Goal: Task Accomplishment & Management: Manage account settings

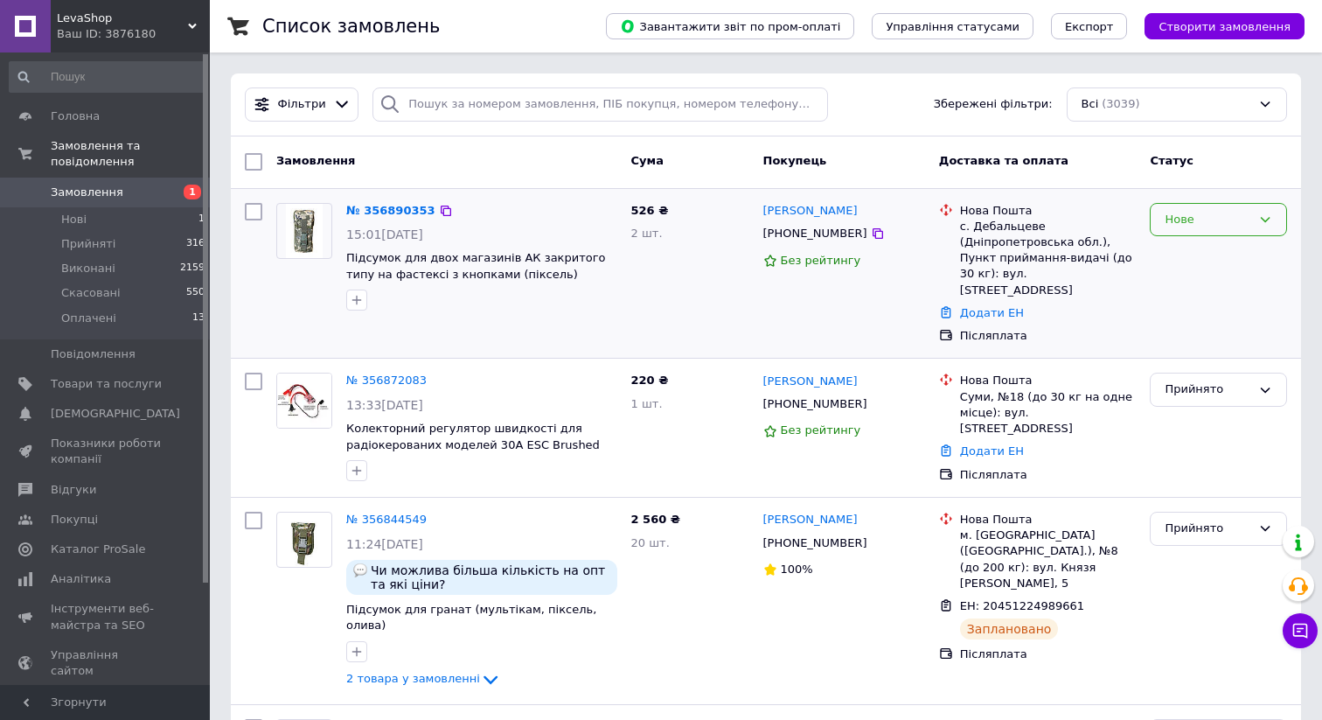
click at [1192, 222] on div "Нове" at bounding box center [1208, 220] width 87 height 18
click at [1172, 249] on li "Прийнято" at bounding box center [1219, 256] width 136 height 32
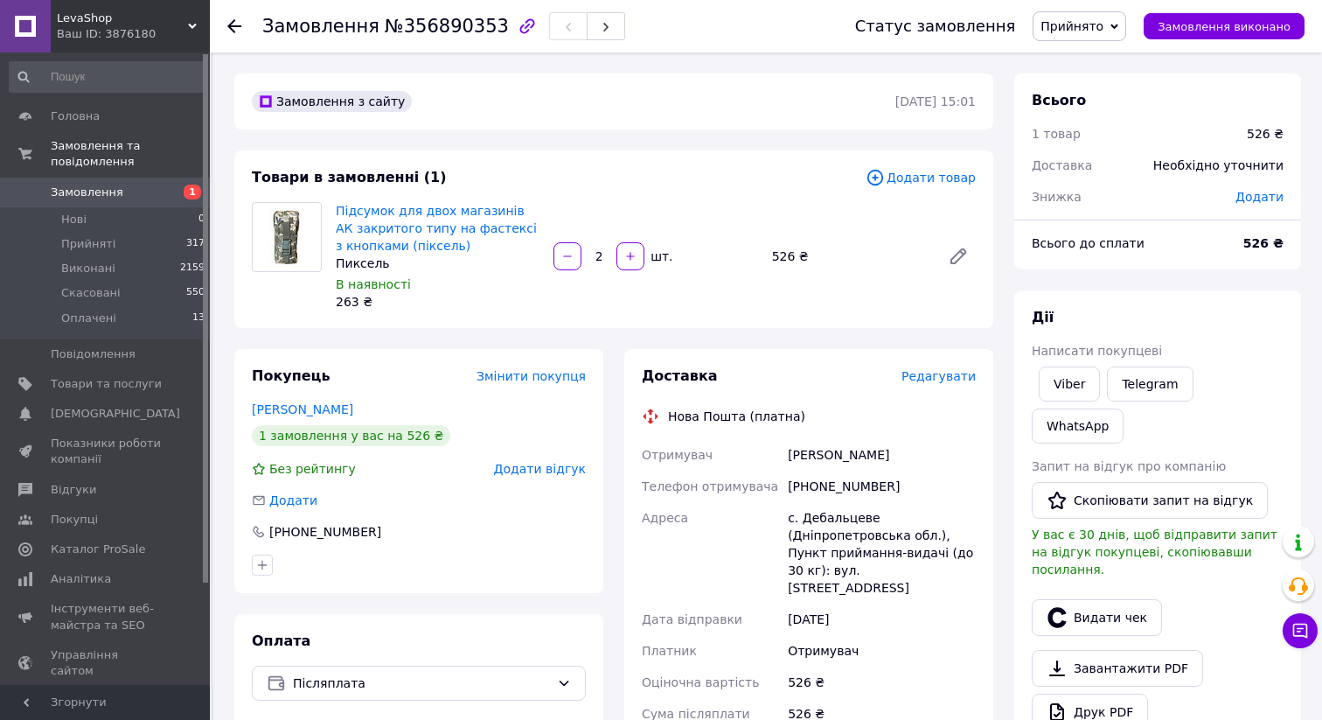
click at [939, 379] on span "Редагувати" at bounding box center [939, 376] width 74 height 14
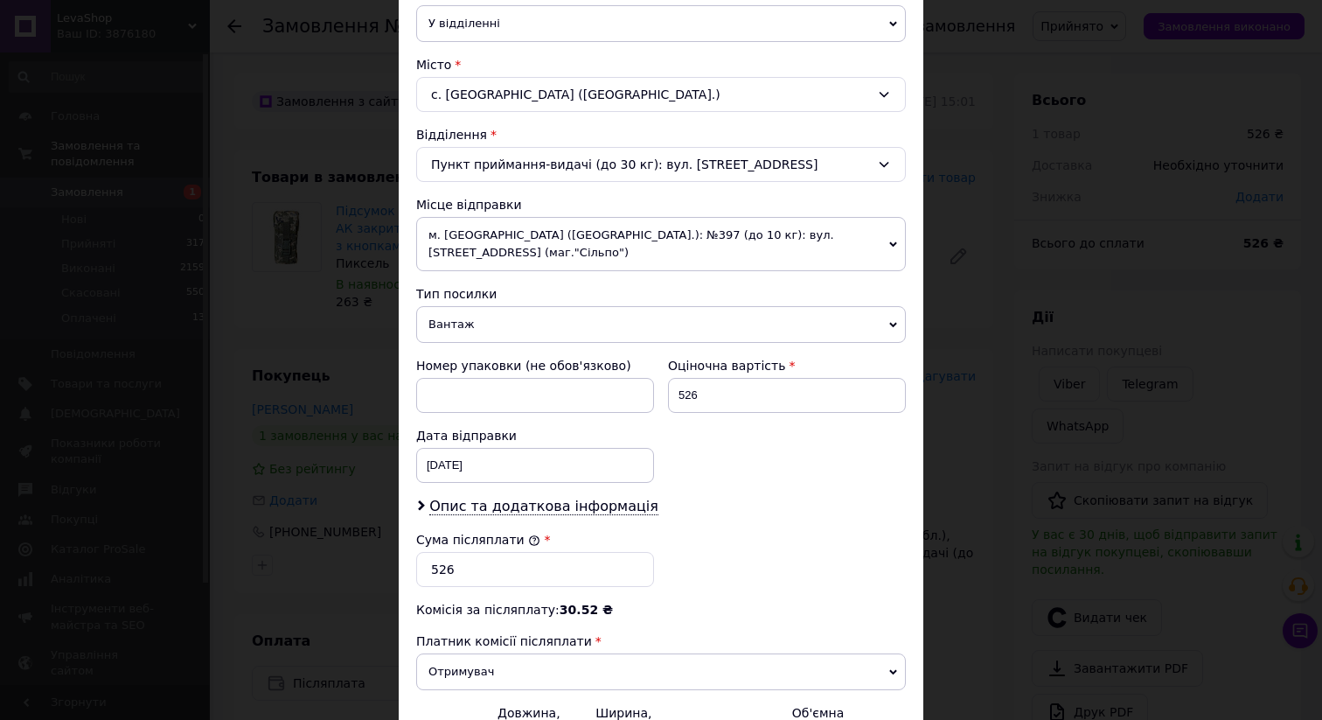
scroll to position [449, 0]
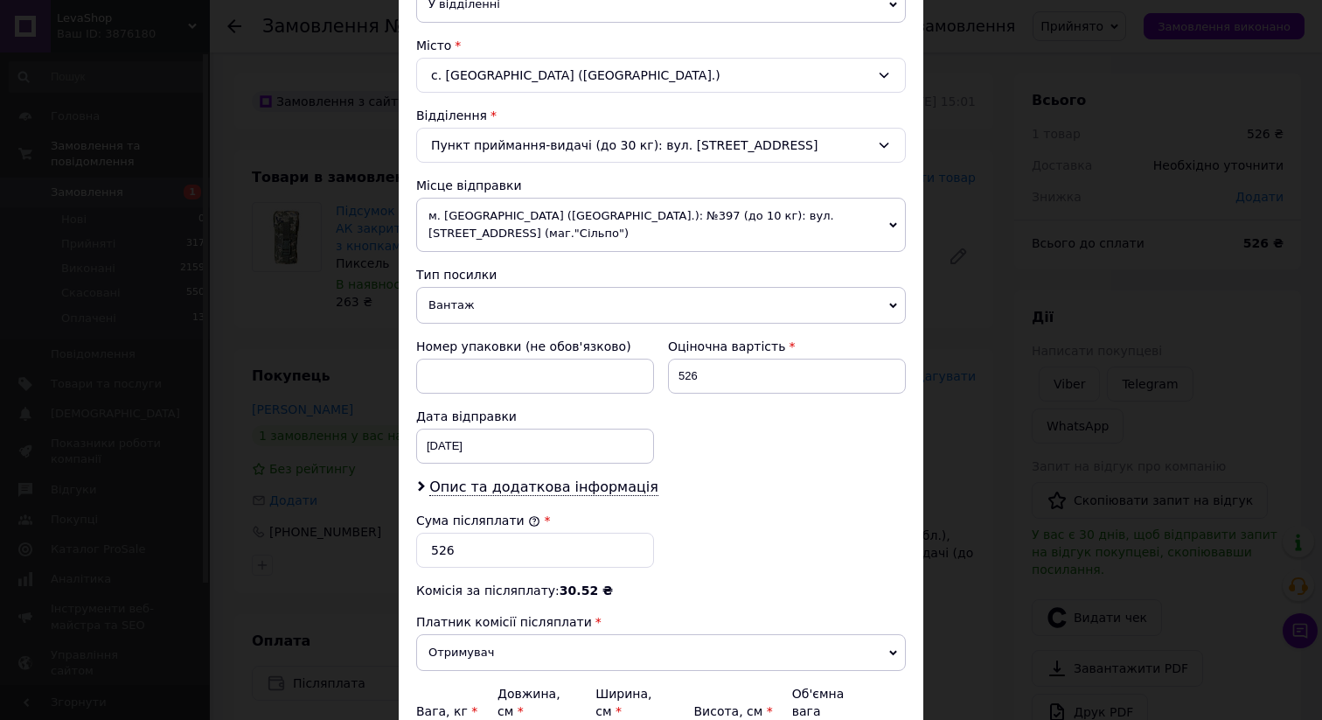
click at [687, 206] on span "м. Київ (Київська обл.): №397 (до 10 кг): вул. Ярославська, 56а (маг."Сільпо")" at bounding box center [661, 225] width 490 height 54
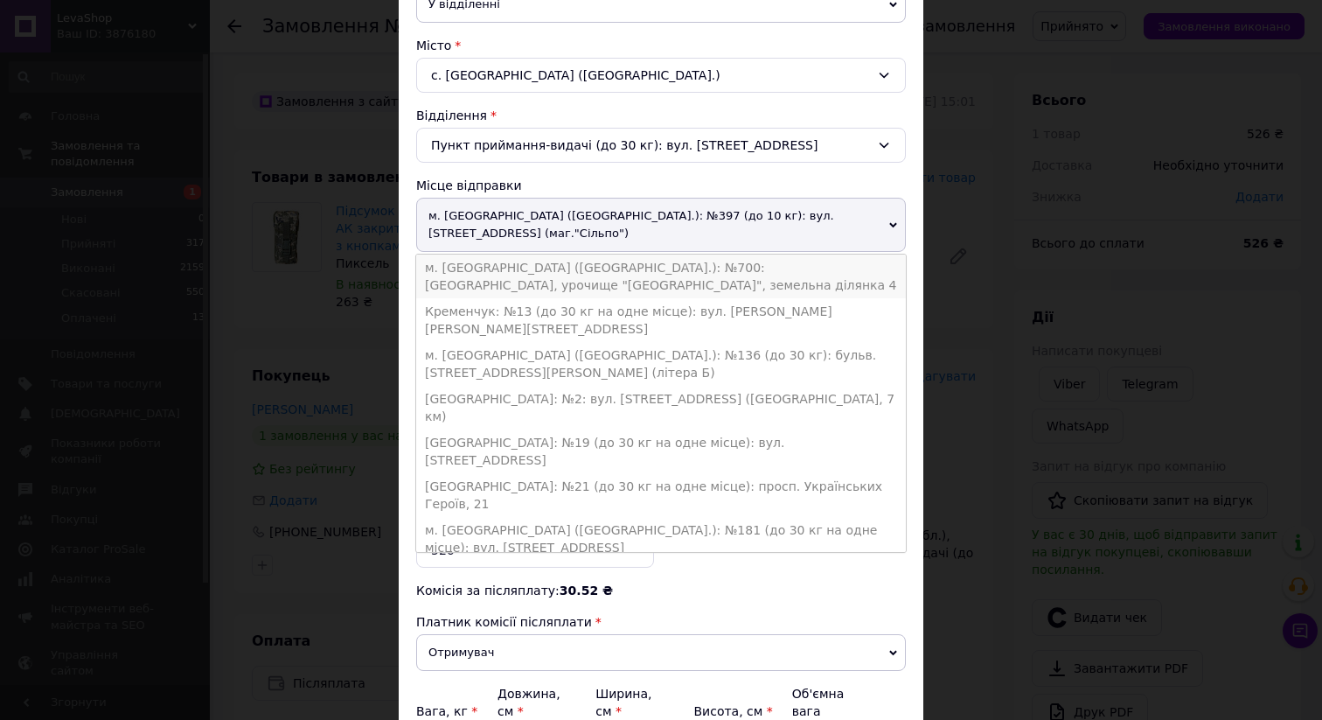
click at [631, 267] on li "м. Черкаси (Черкаська обл.): №700: Руськополянська сільска рада, урочище "Щедре…" at bounding box center [661, 277] width 490 height 44
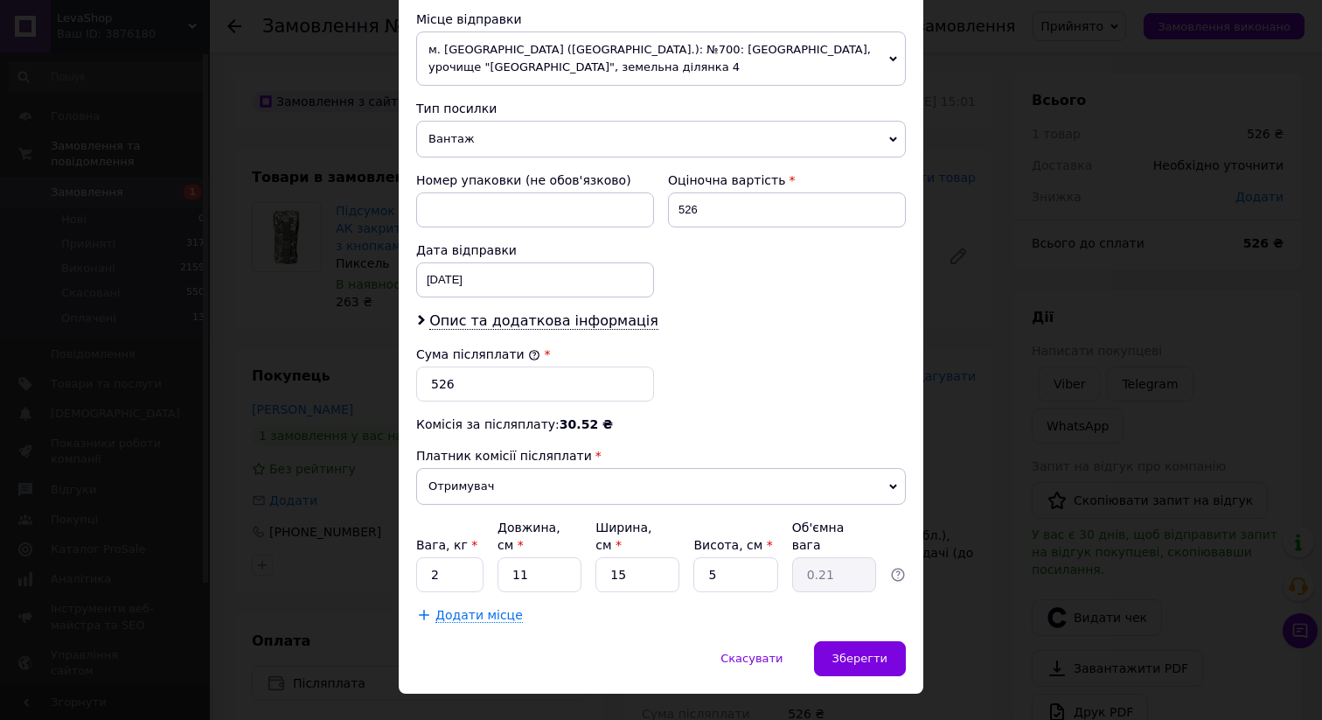
scroll to position [650, 0]
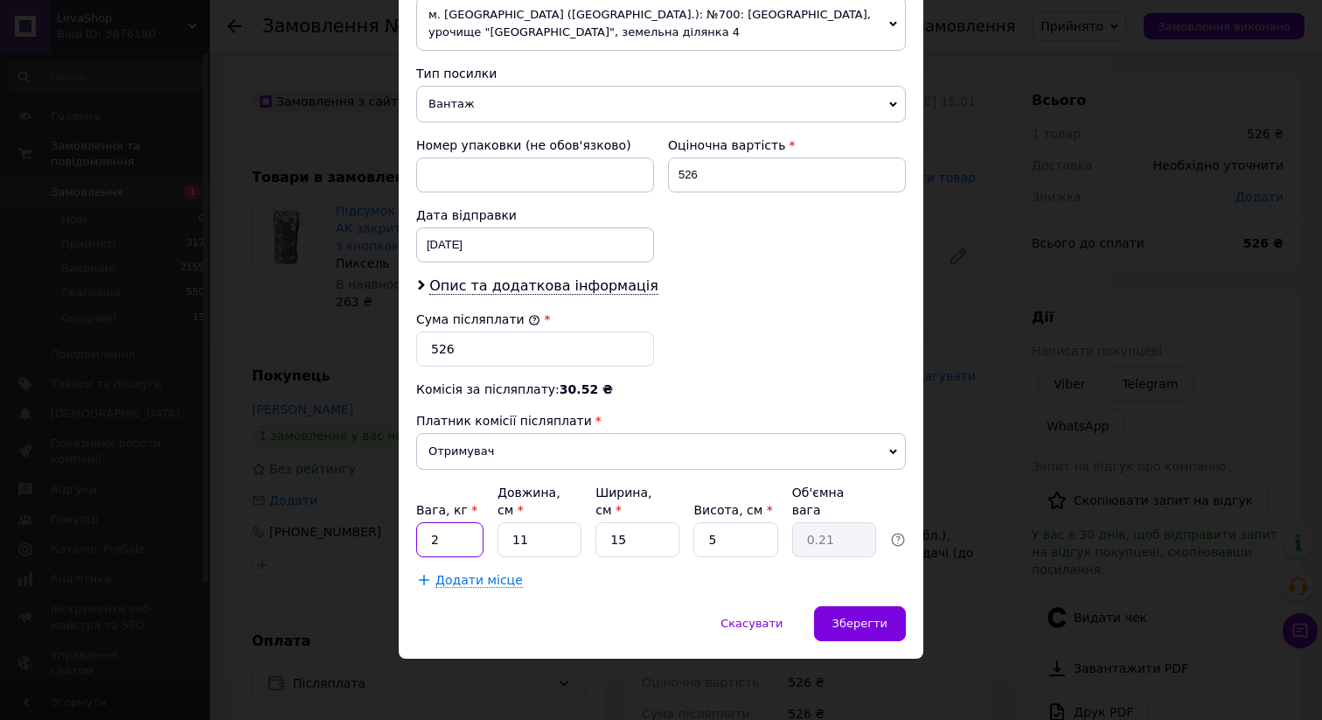
click at [443, 537] on input "2" at bounding box center [449, 539] width 67 height 35
type input "1"
click at [744, 587] on div "Додати місце" at bounding box center [661, 579] width 490 height 17
click at [864, 621] on span "Зберегти" at bounding box center [860, 623] width 55 height 13
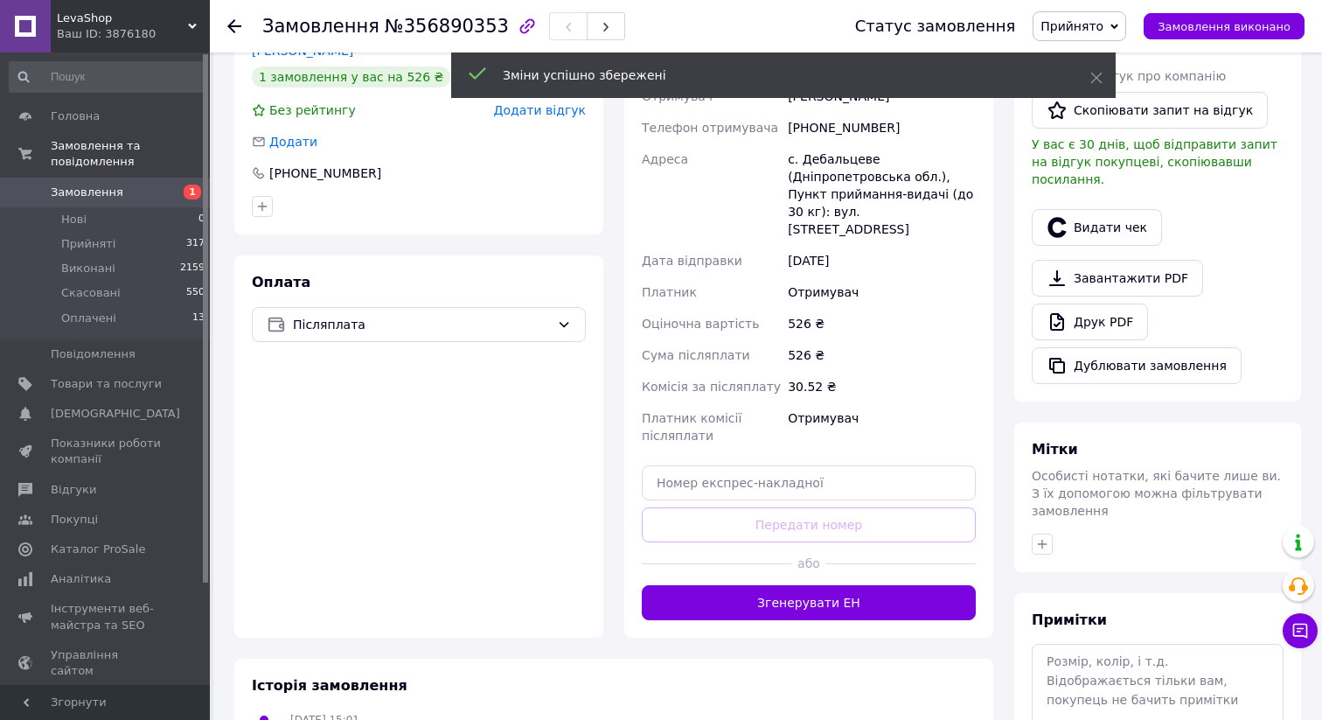
scroll to position [370, 0]
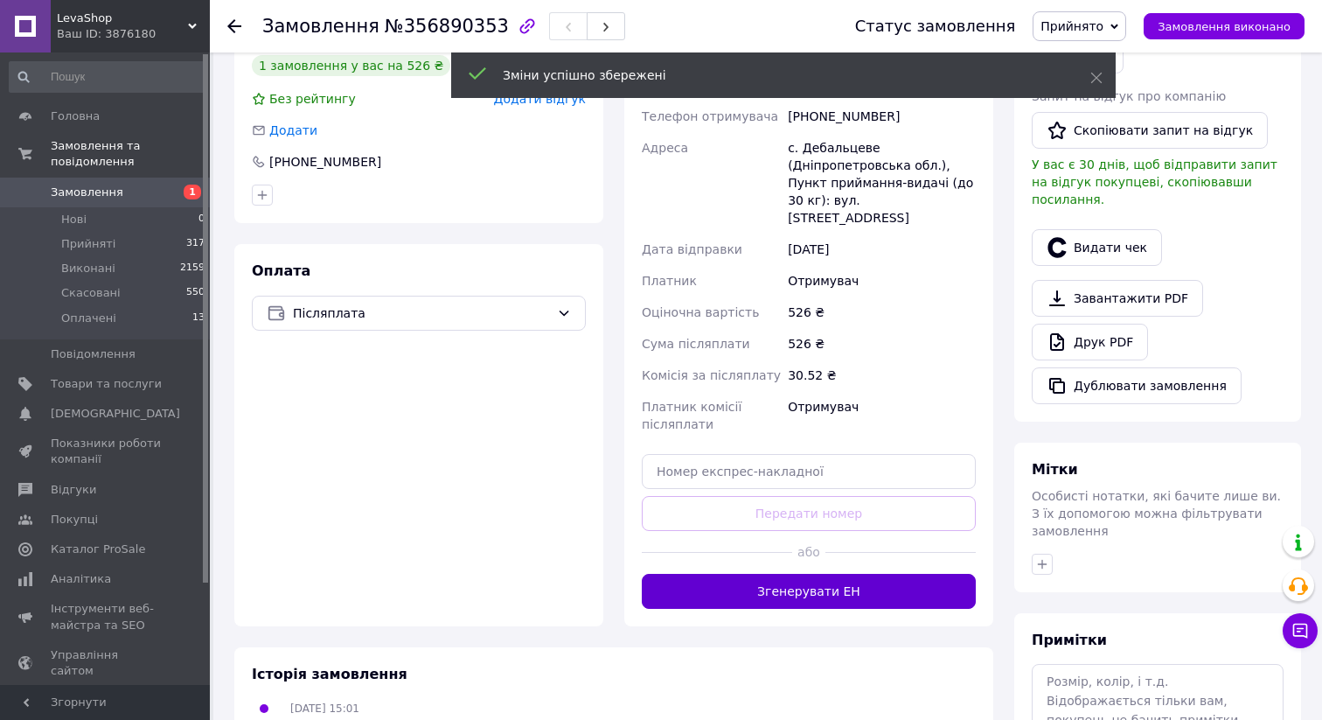
click at [775, 577] on button "Згенерувати ЕН" at bounding box center [809, 591] width 334 height 35
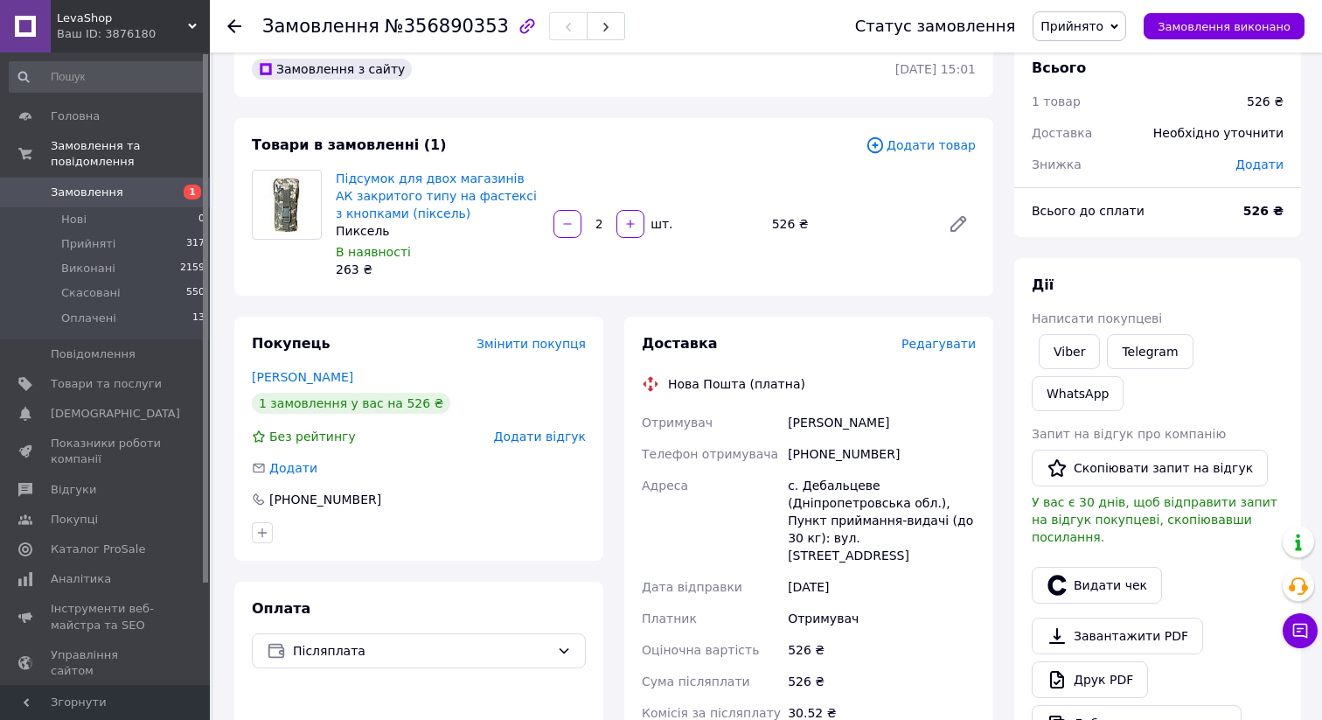
scroll to position [0, 0]
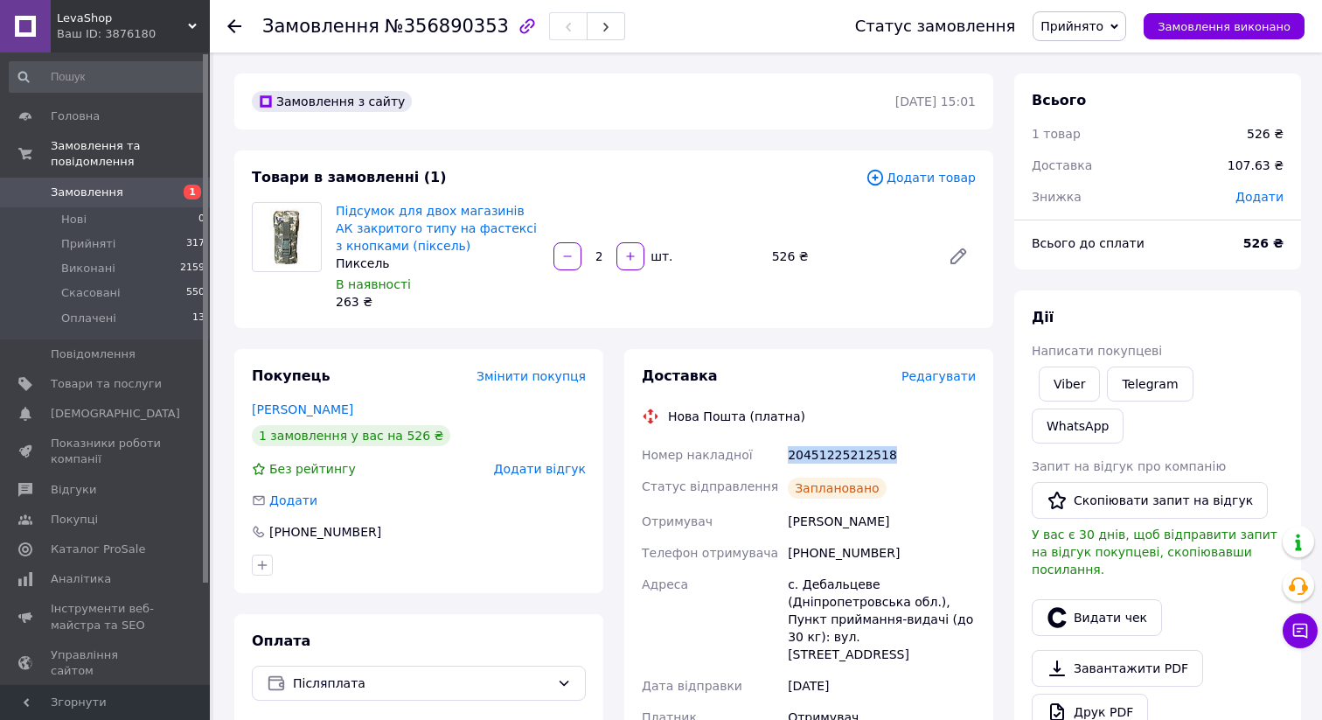
drag, startPoint x: 901, startPoint y: 450, endPoint x: 820, endPoint y: 438, distance: 82.3
click at [820, 439] on div "20451225212518" at bounding box center [882, 454] width 195 height 31
copy div "20451225212518"
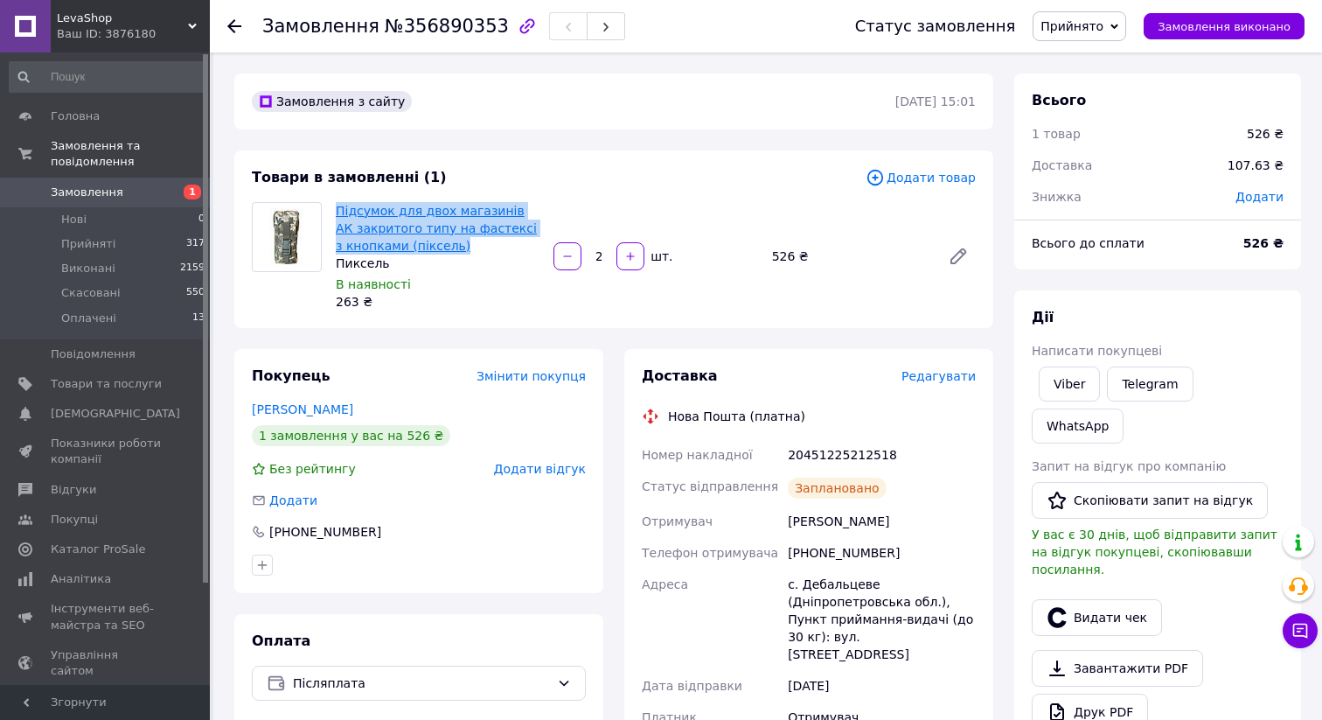
copy link "Підсумок для двох магазинів АК закритого типу на фастексі з кнопками (піксель)"
click at [1084, 387] on link "Viber" at bounding box center [1069, 383] width 61 height 35
click at [1087, 386] on link "Viber" at bounding box center [1069, 383] width 61 height 35
